Goal: Use online tool/utility

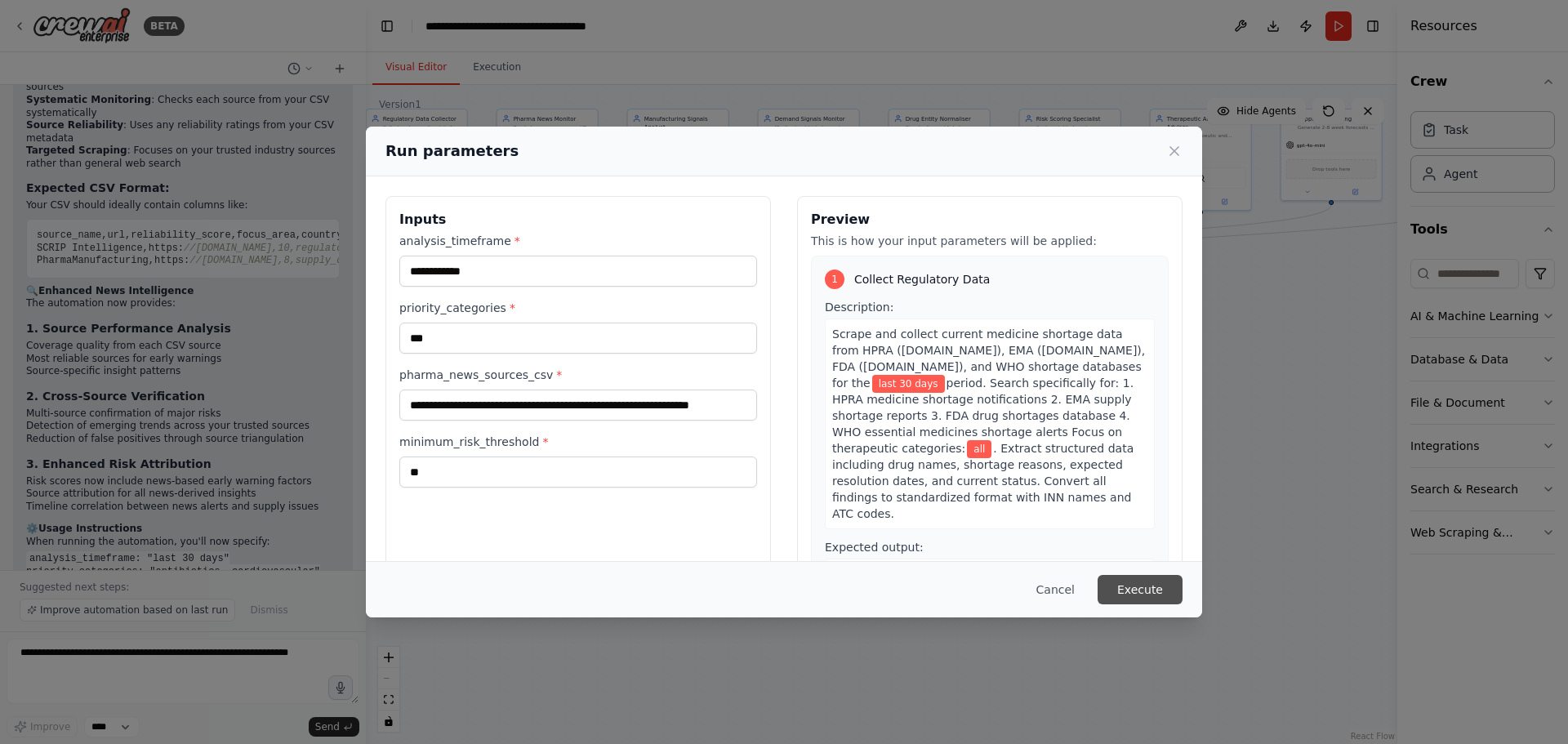
click at [1142, 585] on button "Execute" at bounding box center [1140, 589] width 85 height 30
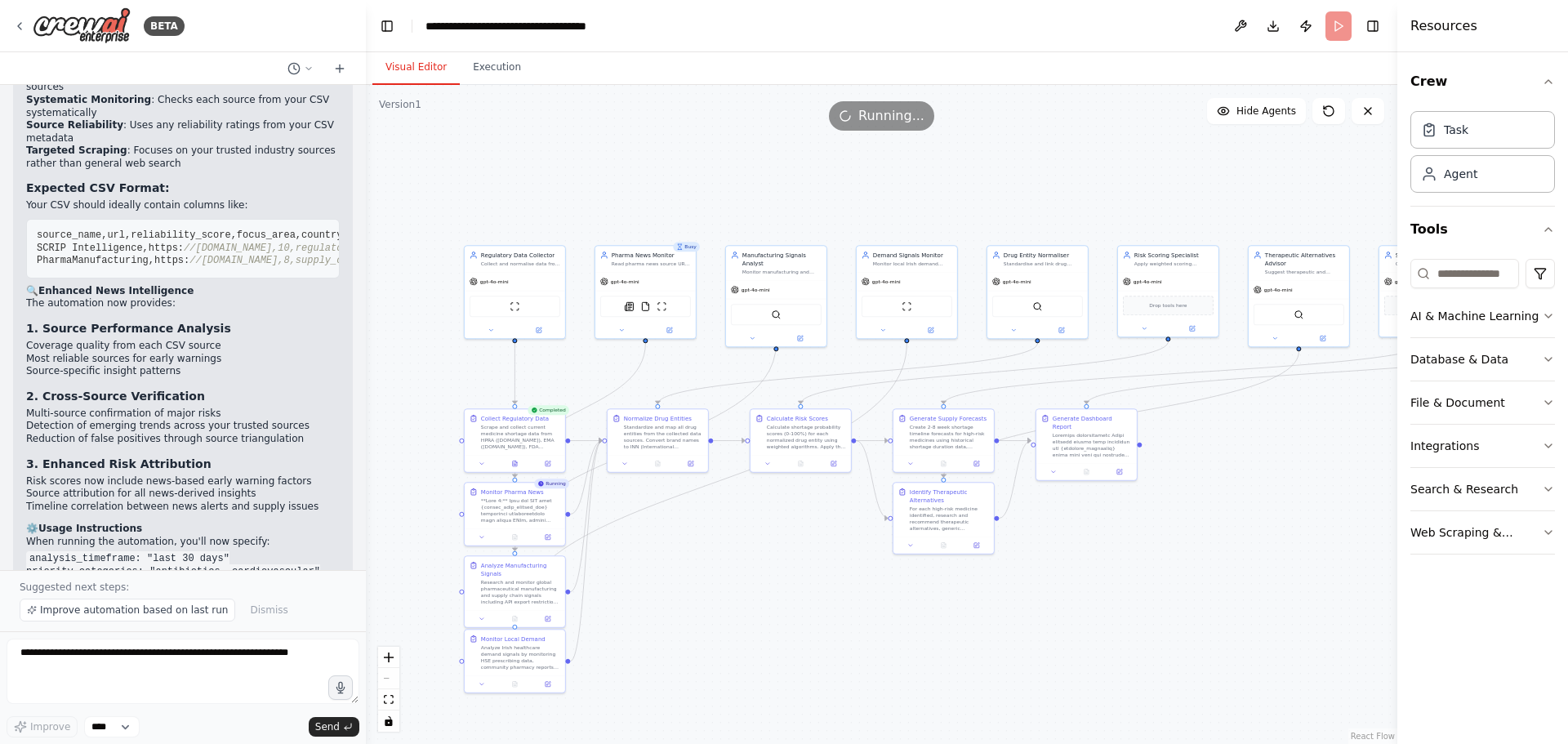
drag, startPoint x: 596, startPoint y: 458, endPoint x: 675, endPoint y: 545, distance: 117.5
click at [696, 574] on div ".deletable-edge-delete-btn { width: 20px; height: 20px; border: 0px solid #ffff…" at bounding box center [882, 414] width 1031 height 659
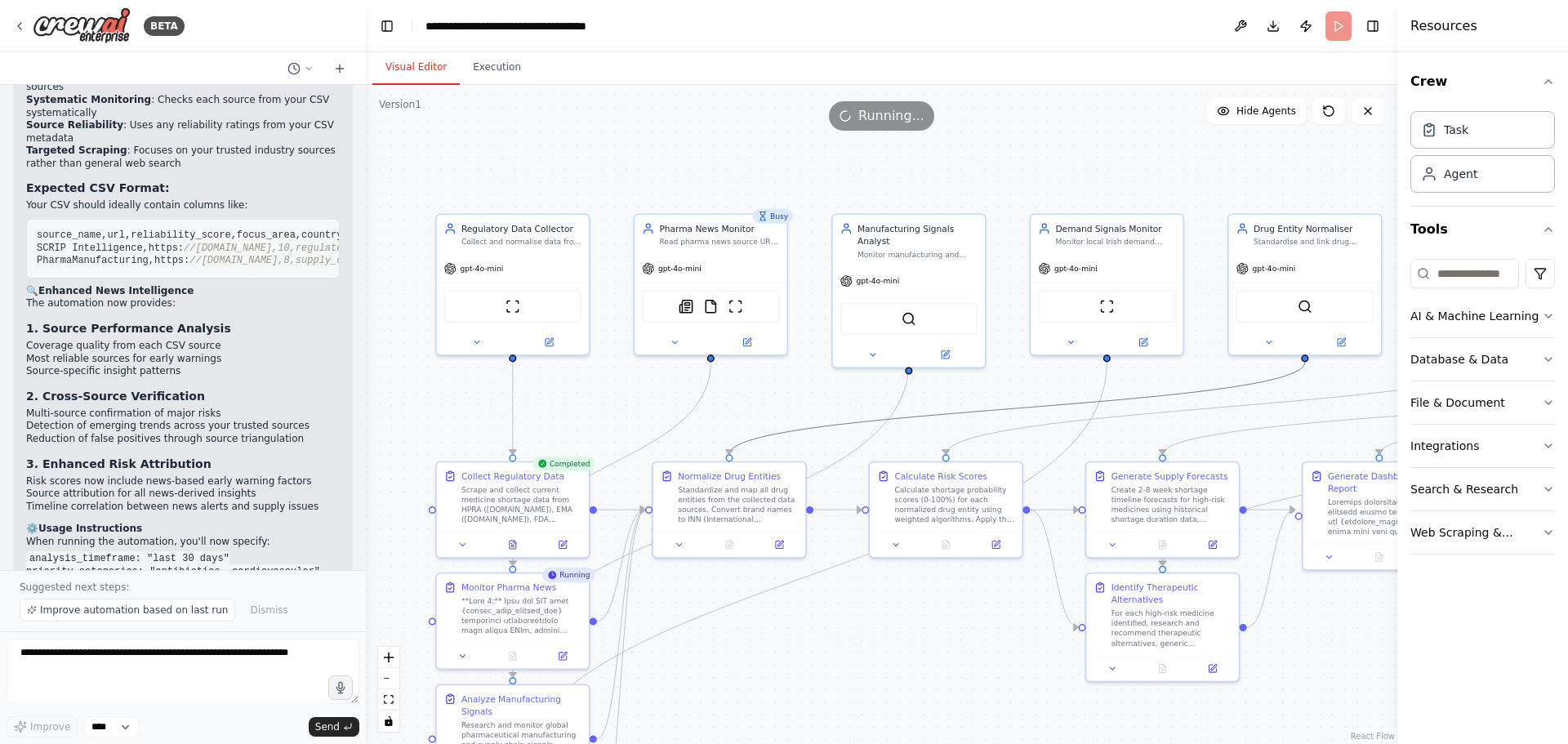
drag, startPoint x: 1224, startPoint y: 390, endPoint x: 1130, endPoint y: 374, distance: 95.4
click at [1130, 374] on div ".deletable-edge-delete-btn { width: 20px; height: 20px; border: 0px solid #ffff…" at bounding box center [882, 414] width 1031 height 659
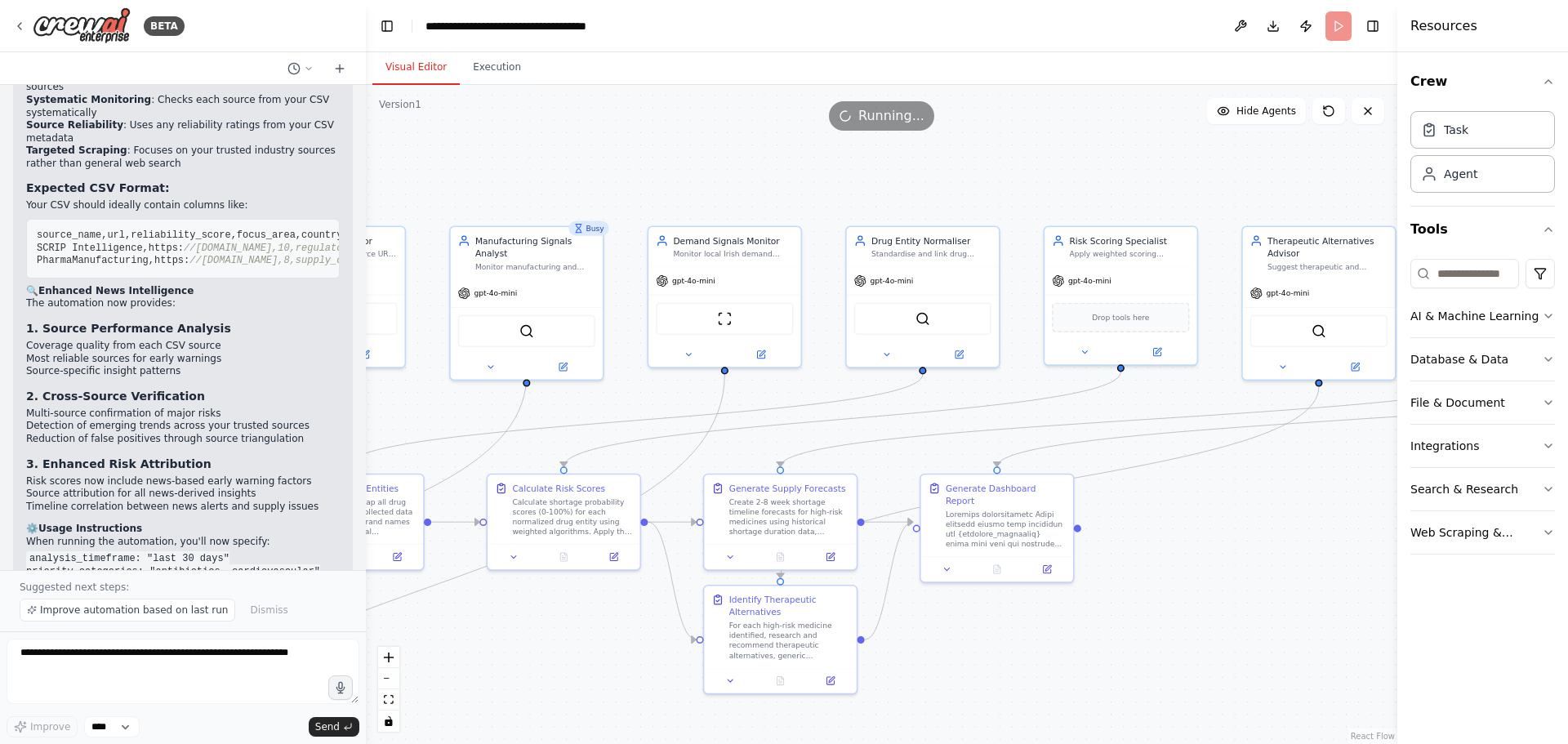
drag, startPoint x: 1130, startPoint y: 374, endPoint x: 747, endPoint y: 386, distance: 383.2
click at [747, 386] on div ".deletable-edge-delete-btn { width: 20px; height: 20px; border: 0px solid #ffff…" at bounding box center [882, 414] width 1031 height 659
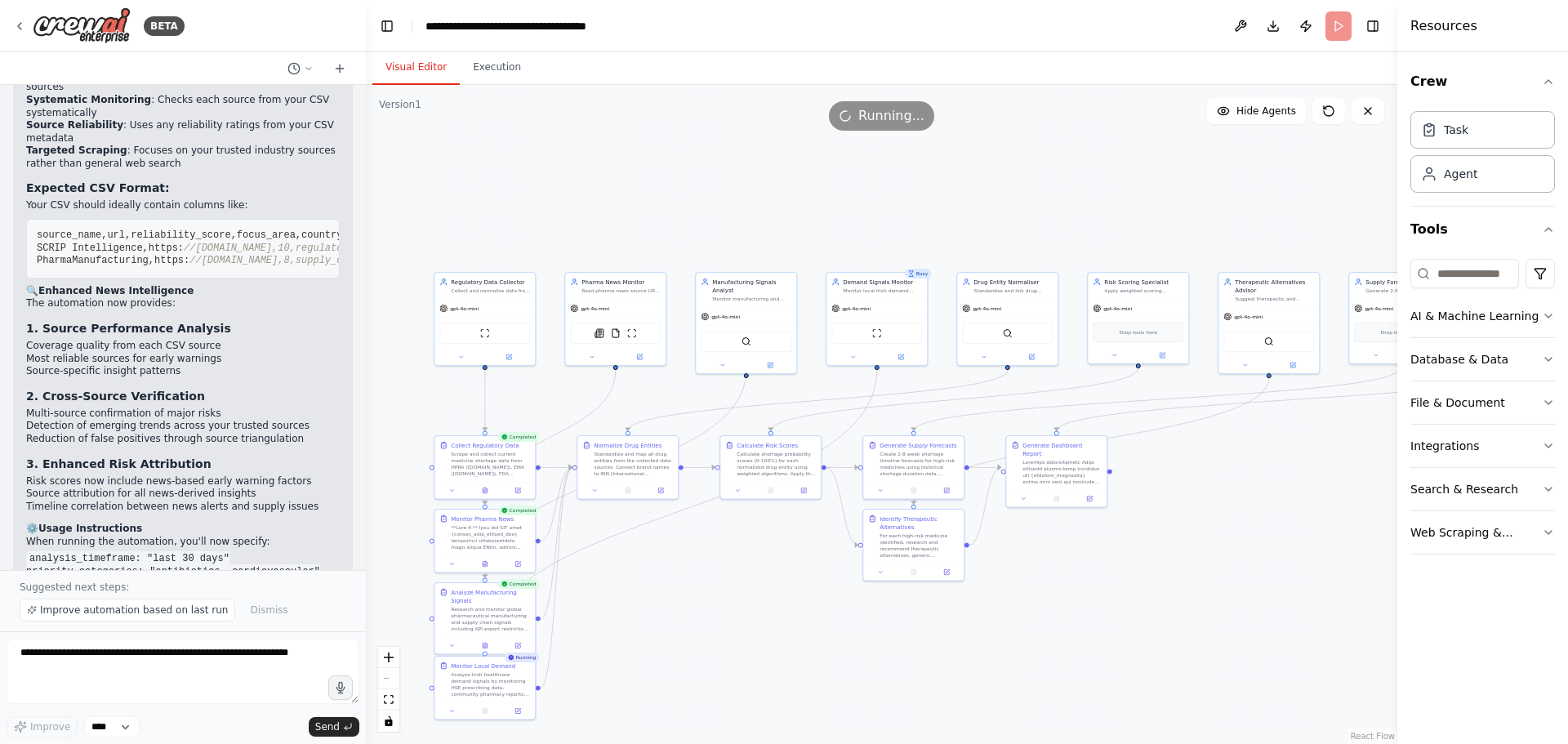
drag, startPoint x: 1106, startPoint y: 561, endPoint x: 1182, endPoint y: 537, distance: 79.7
click at [1182, 537] on div ".deletable-edge-delete-btn { width: 20px; height: 20px; border: 0px solid #ffff…" at bounding box center [882, 414] width 1031 height 659
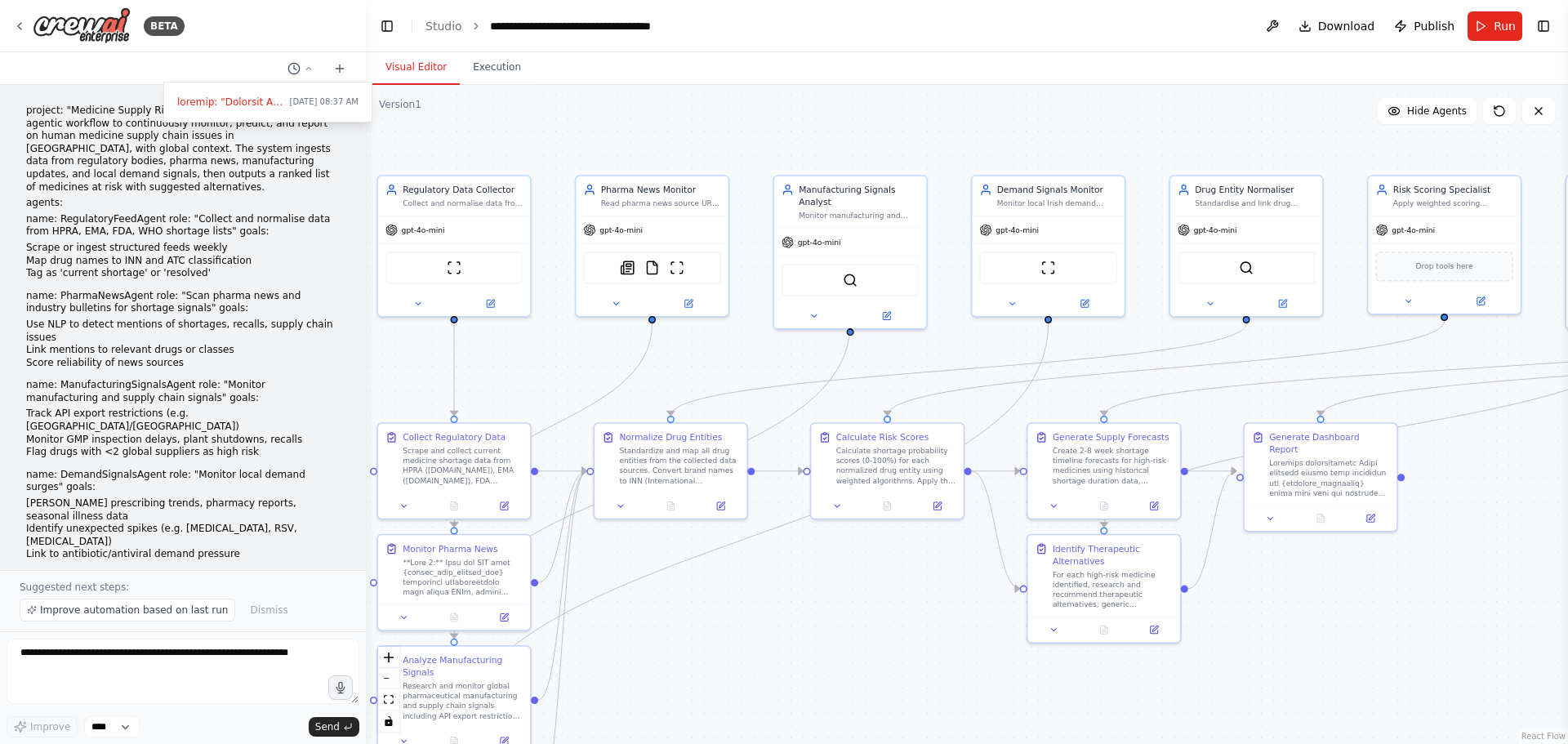
scroll to position [405, 0]
